Goal: Task Accomplishment & Management: Use online tool/utility

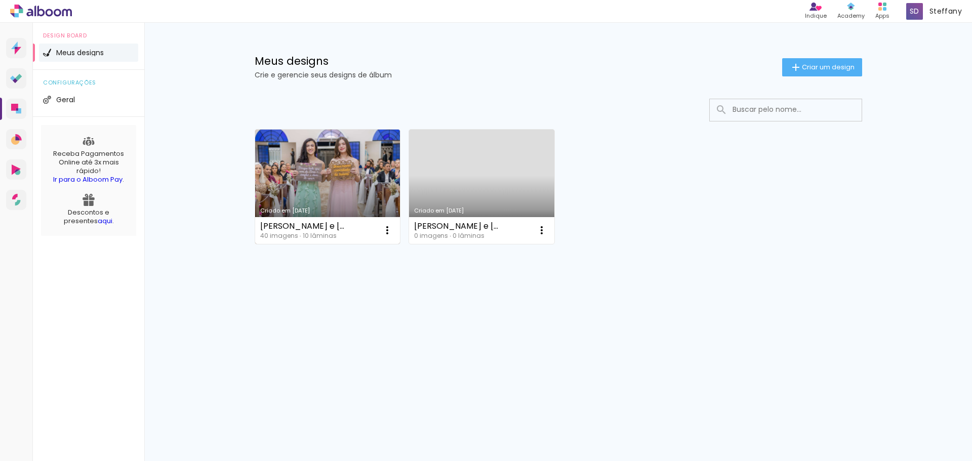
click at [321, 198] on link "Criado em [DATE]" at bounding box center [327, 187] width 145 height 114
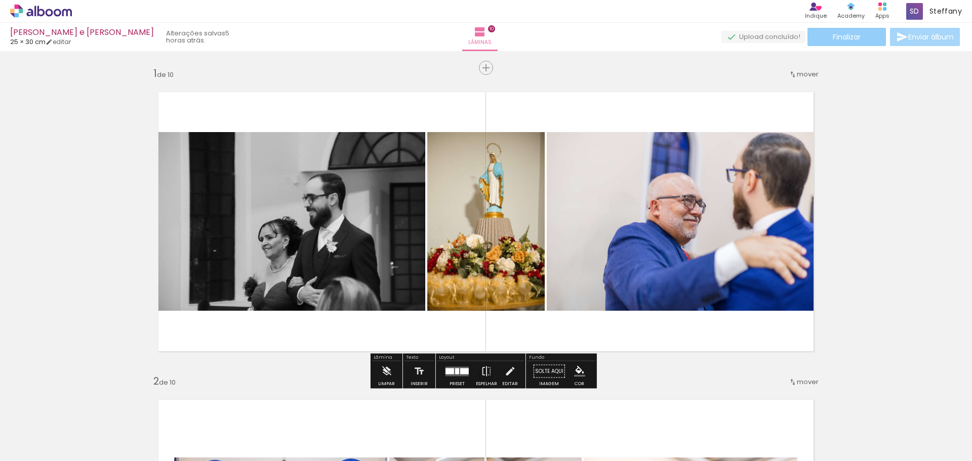
click at [846, 30] on paper-button "Finalizar" at bounding box center [847, 37] width 79 height 18
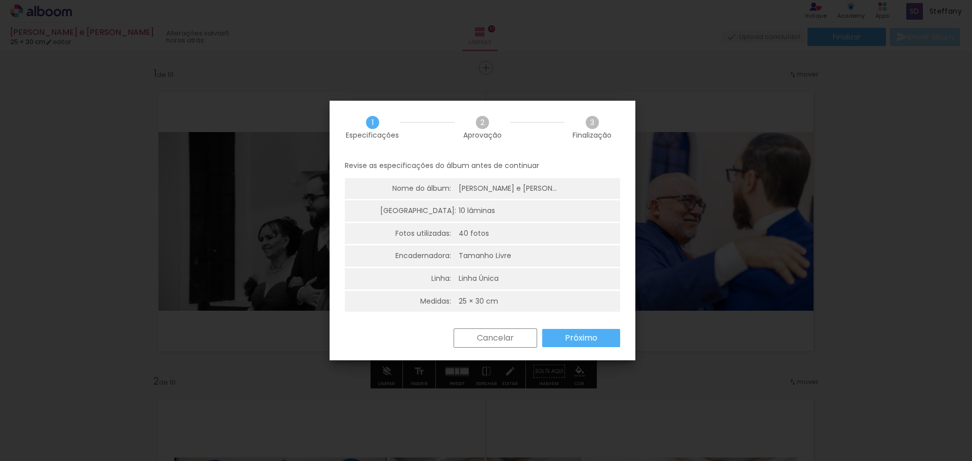
click at [0, 0] on slot "Próximo" at bounding box center [0, 0] width 0 height 0
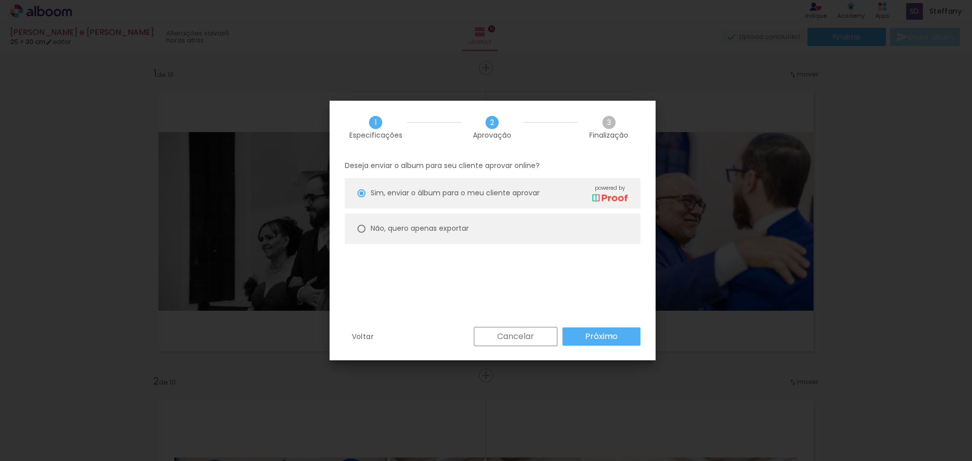
click at [0, 0] on slot "Próximo" at bounding box center [0, 0] width 0 height 0
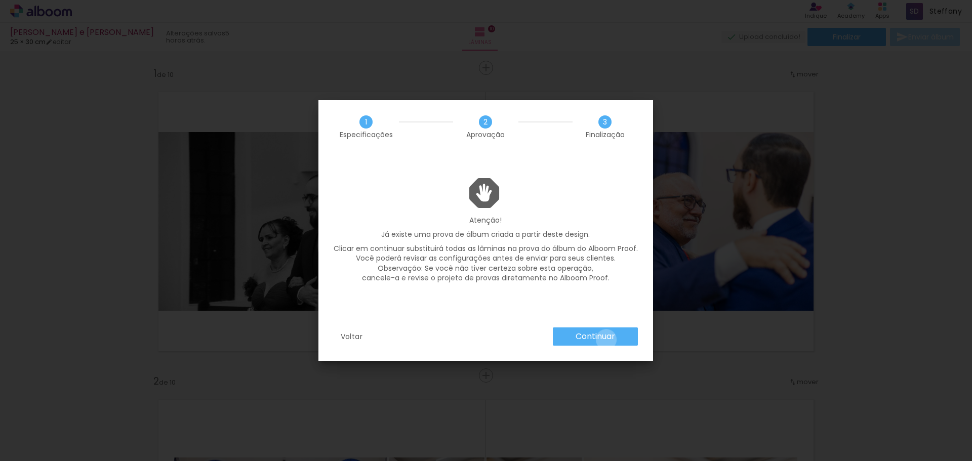
click at [0, 0] on slot "Continuar" at bounding box center [0, 0] width 0 height 0
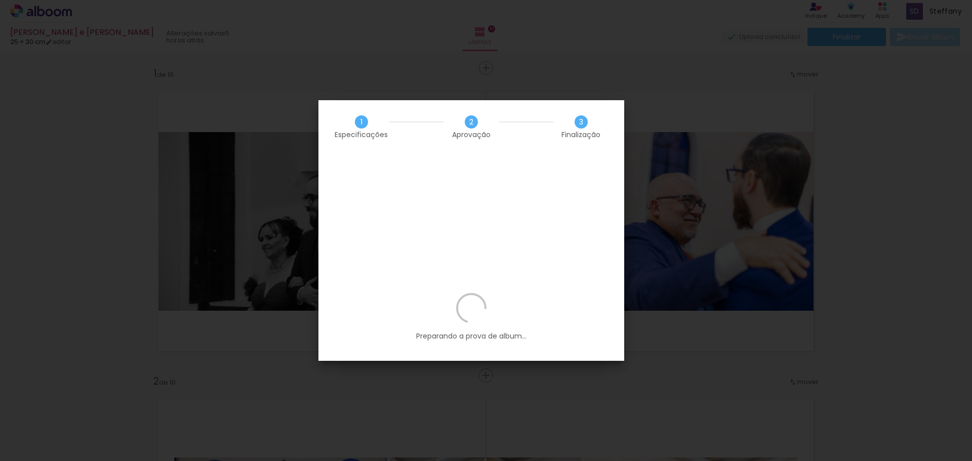
click at [729, 267] on iron-overlay-backdrop at bounding box center [486, 230] width 972 height 461
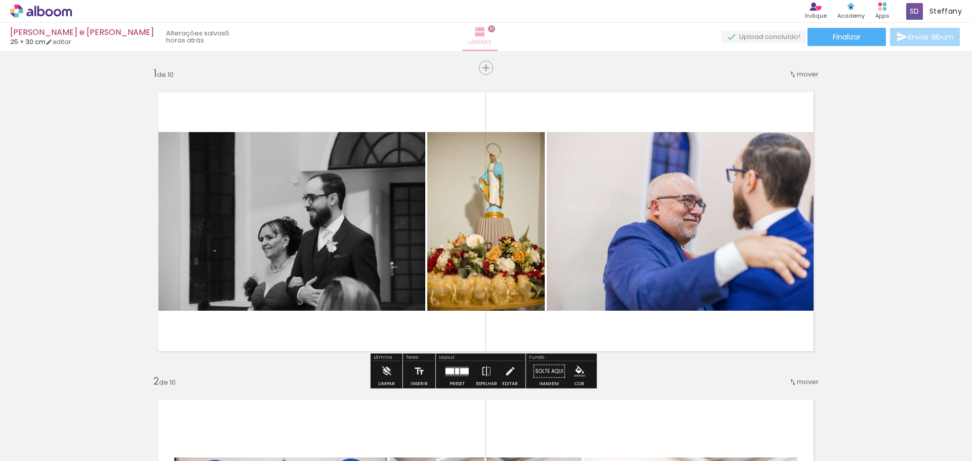
click at [481, 29] on iron-icon at bounding box center [480, 32] width 12 height 12
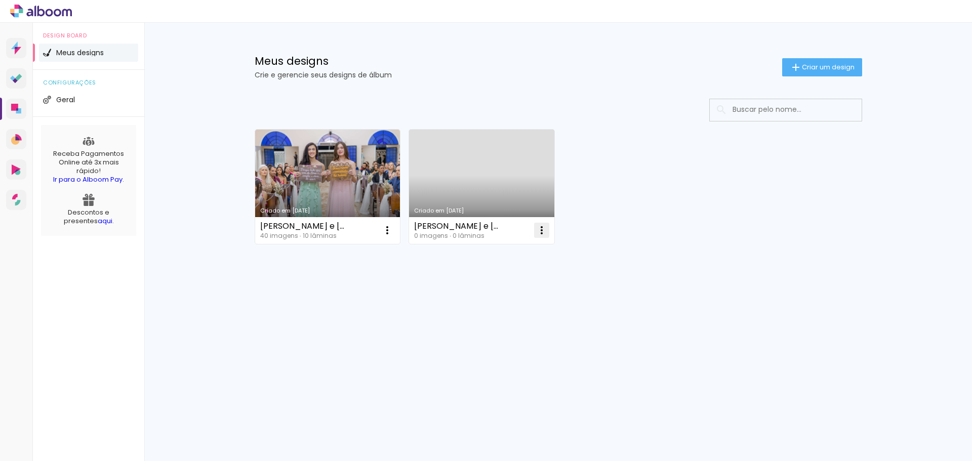
click at [541, 231] on iron-icon at bounding box center [542, 230] width 12 height 12
click at [517, 294] on paper-item "Excluir" at bounding box center [502, 297] width 100 height 20
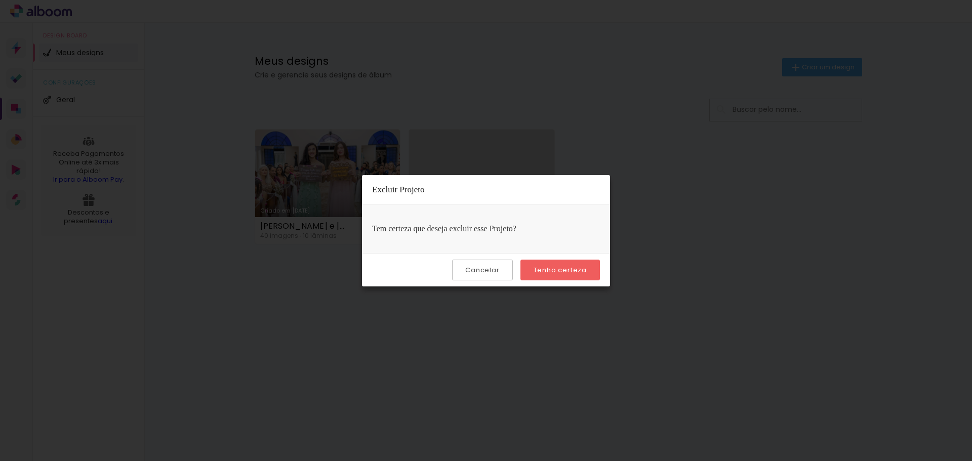
click at [0, 0] on slot "Tenho certeza" at bounding box center [0, 0] width 0 height 0
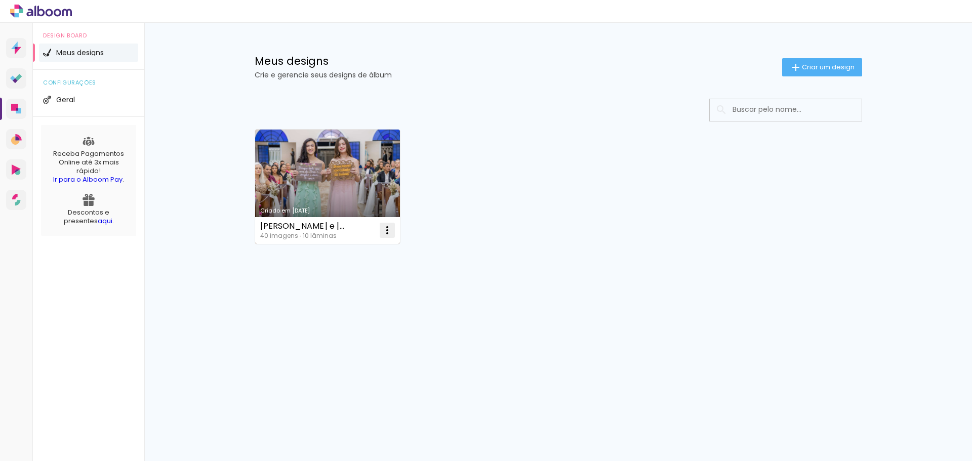
click at [386, 232] on iron-icon at bounding box center [387, 230] width 12 height 12
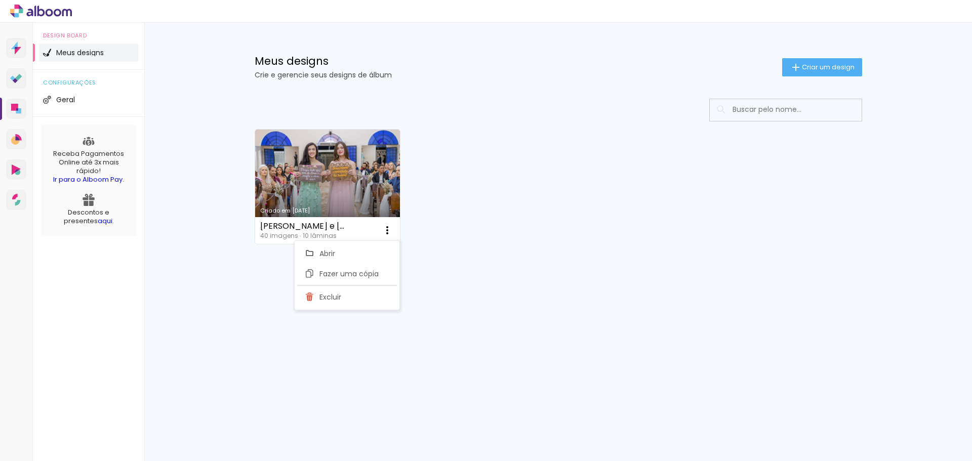
click at [423, 268] on div "Criado em 08/09/25 Amanda e Paulo 40 imagens ∙ 10 lâminas Abrir Fazer uma cópia…" at bounding box center [558, 214] width 658 height 250
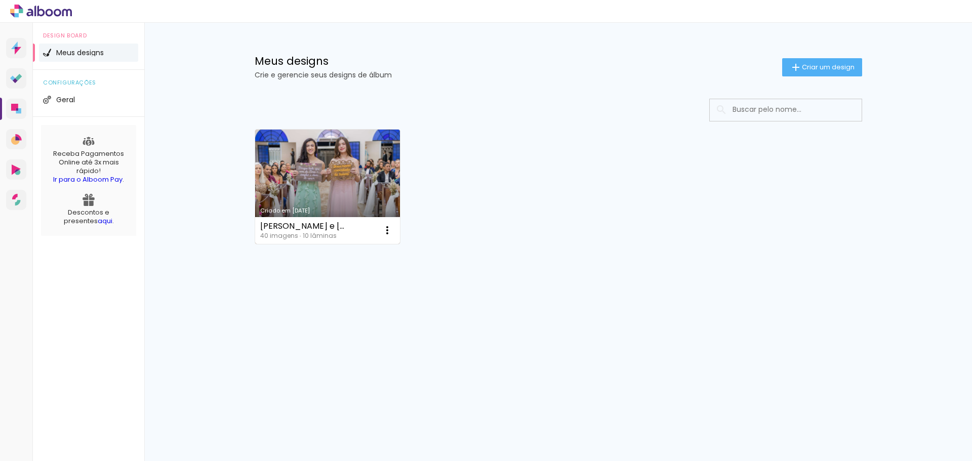
drag, startPoint x: 331, startPoint y: 152, endPoint x: 300, endPoint y: 179, distance: 41.3
click at [300, 179] on link "Criado em 08/09/25" at bounding box center [327, 187] width 145 height 114
